Goal: Task Accomplishment & Management: Use online tool/utility

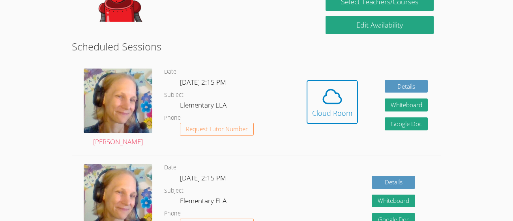
scroll to position [136, 0]
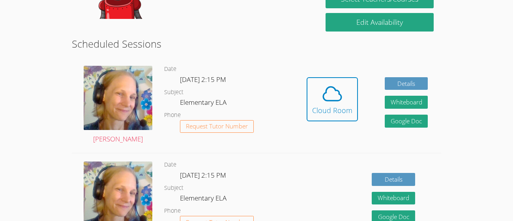
click at [342, 96] on icon at bounding box center [332, 94] width 22 height 22
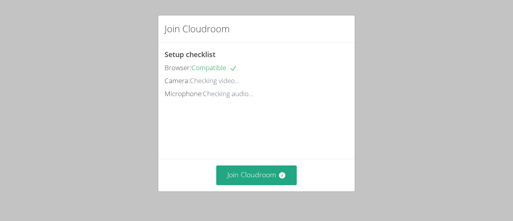
click at [234, 179] on button "Join Cloudroom" at bounding box center [256, 175] width 81 height 19
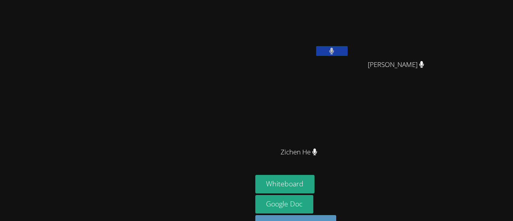
click at [348, 52] on button at bounding box center [332, 51] width 32 height 10
click at [336, 51] on icon at bounding box center [331, 51] width 8 height 7
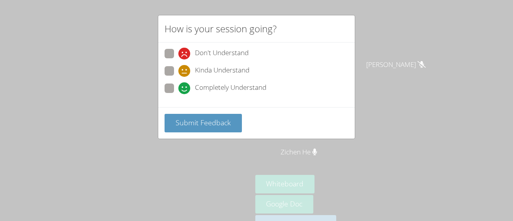
click at [178, 77] on span at bounding box center [178, 77] width 0 height 0
click at [178, 73] on input "Kinda Understand" at bounding box center [181, 69] width 7 height 7
radio input "true"
click at [213, 127] on span "Submit Feedback" at bounding box center [203, 122] width 55 height 9
